Goal: Task Accomplishment & Management: Manage account settings

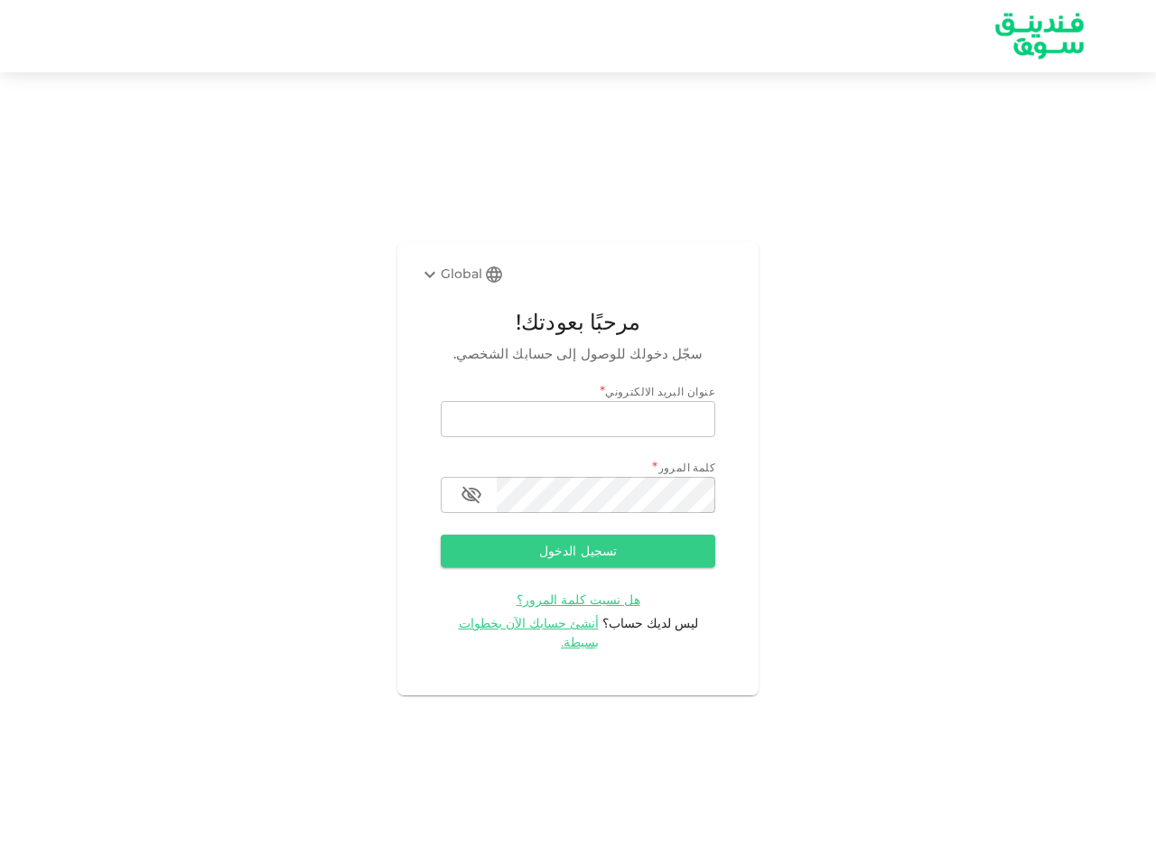
click at [462, 284] on div "Global" at bounding box center [450, 275] width 63 height 22
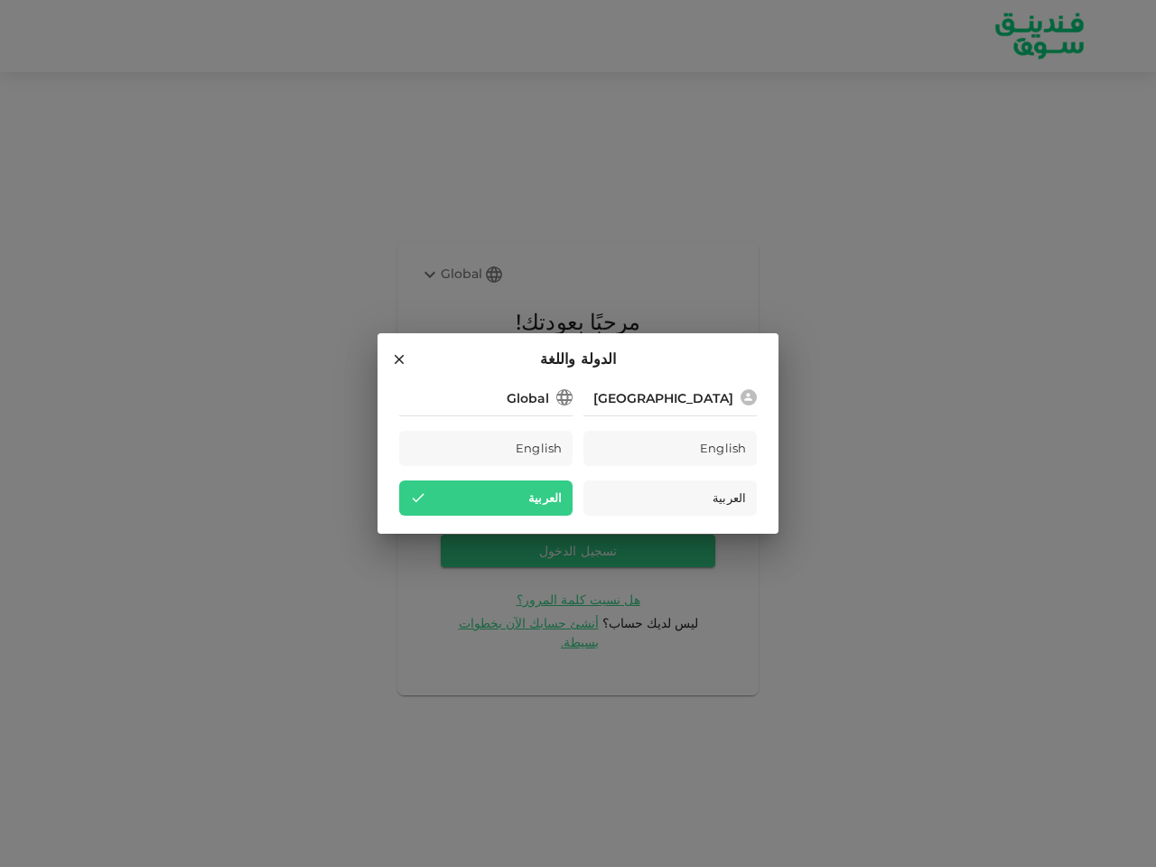
click at [578, 429] on div "Saudi Arabia English العربية Global English العربية" at bounding box center [578, 451] width 358 height 130
click at [578, 505] on div "Saudi Arabia English العربية Global English العربية" at bounding box center [578, 451] width 358 height 130
click at [471, 505] on div "العربية" at bounding box center [485, 498] width 173 height 35
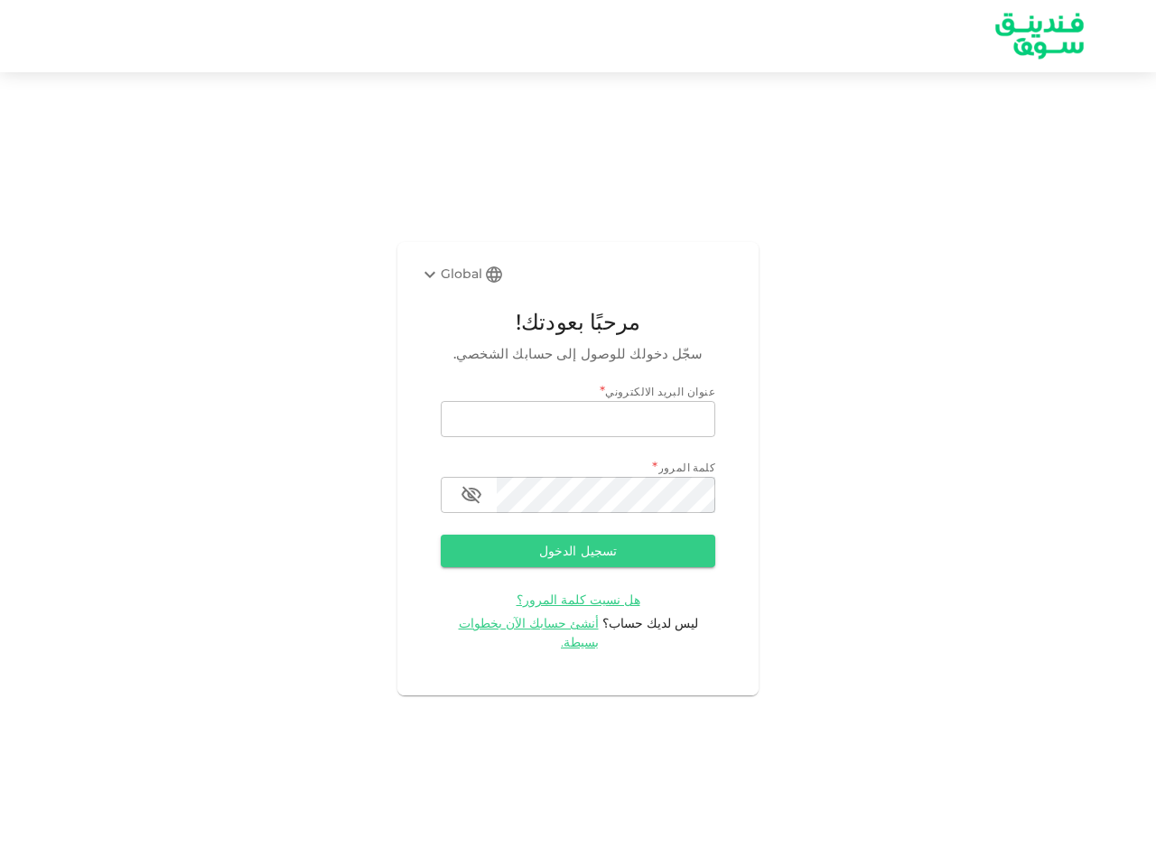
click at [578, 561] on button "تسجيل الدخول" at bounding box center [578, 551] width 275 height 33
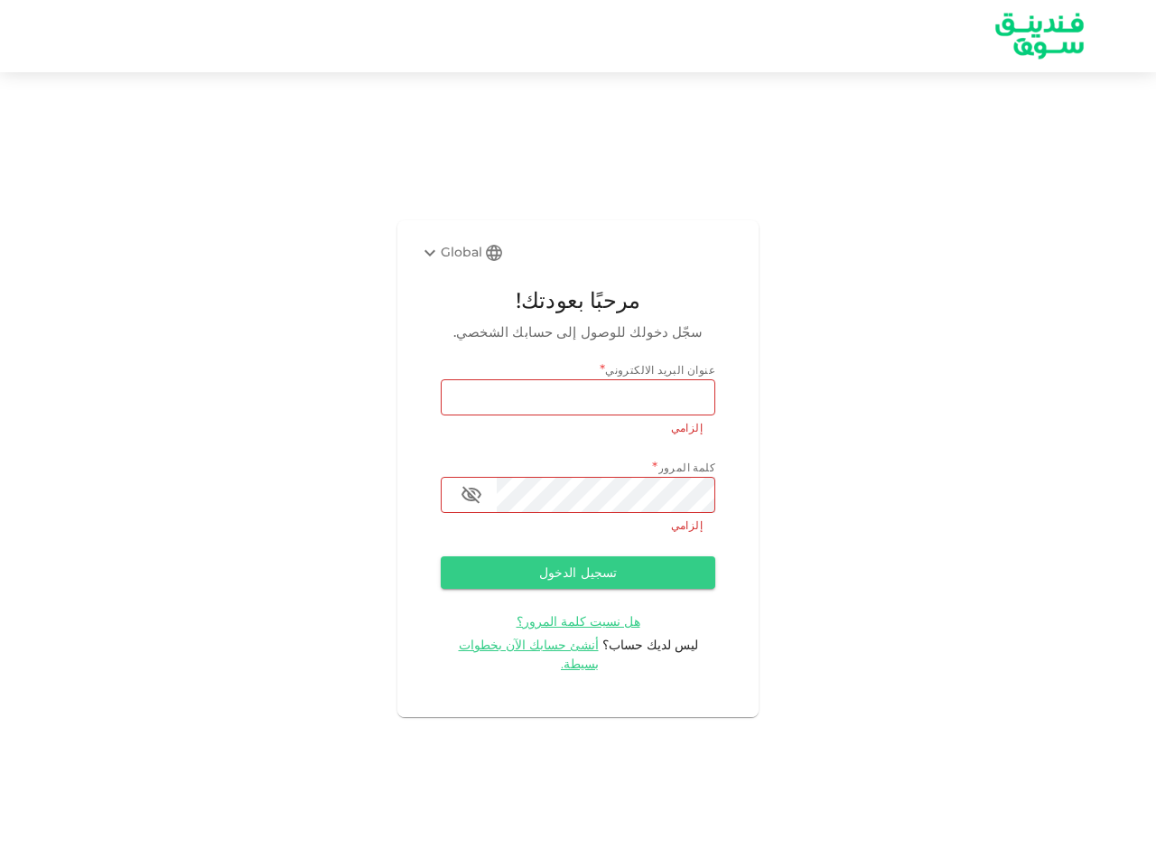
click at [543, 630] on span "هل نسيت كلمة المرور؟" at bounding box center [579, 621] width 124 height 16
